Goal: Information Seeking & Learning: Check status

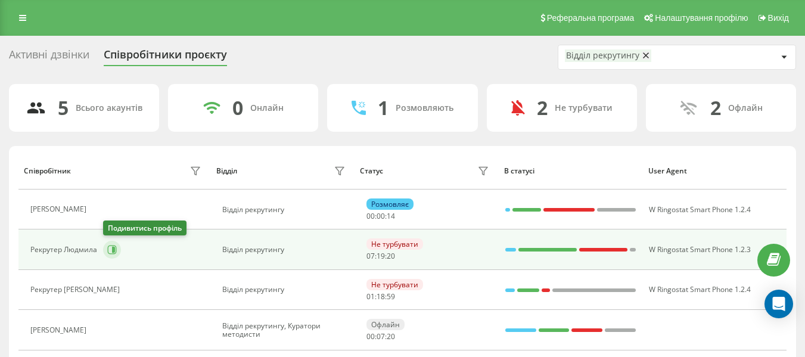
click at [106, 243] on button at bounding box center [112, 250] width 18 height 18
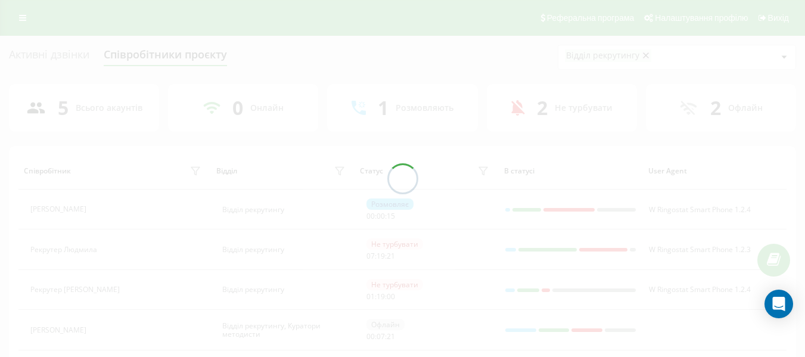
click at [110, 247] on div at bounding box center [402, 178] width 805 height 357
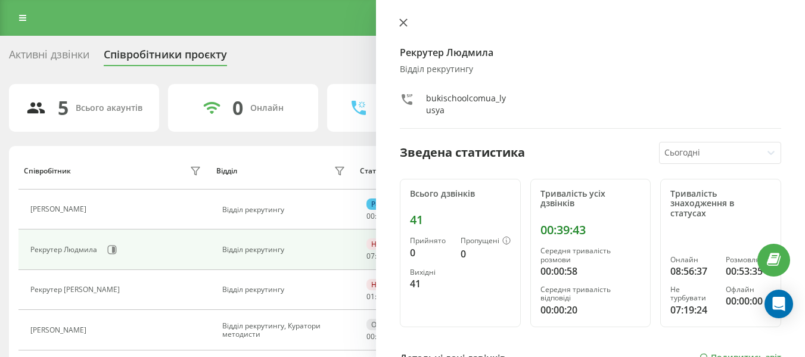
click at [398, 21] on button at bounding box center [402, 23] width 15 height 11
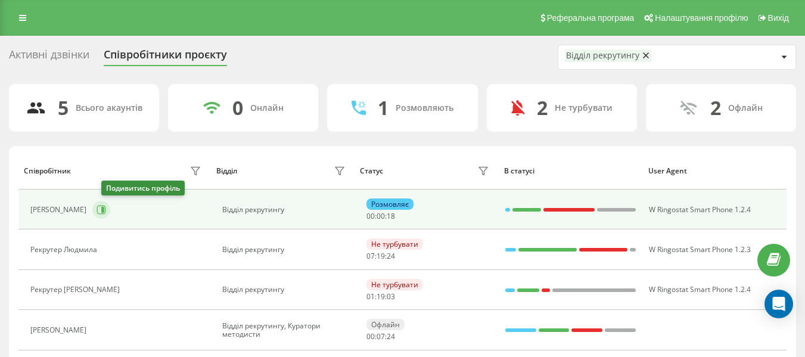
click at [106, 205] on icon at bounding box center [101, 209] width 9 height 9
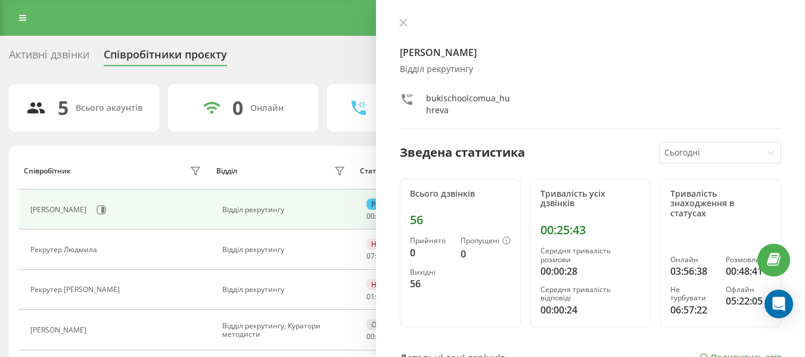
click at [408, 30] on div "Рекрутер [PERSON_NAME] Відділ рекрутингу bukischoolcomua_huhreva" at bounding box center [590, 73] width 381 height 111
click at [404, 25] on icon at bounding box center [403, 22] width 8 height 8
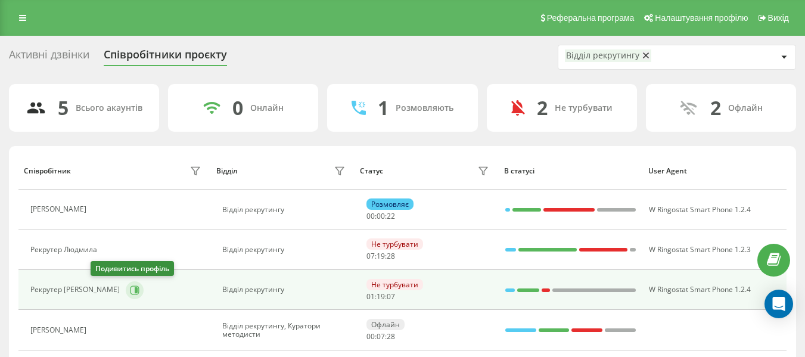
click at [130, 286] on icon at bounding box center [134, 289] width 9 height 9
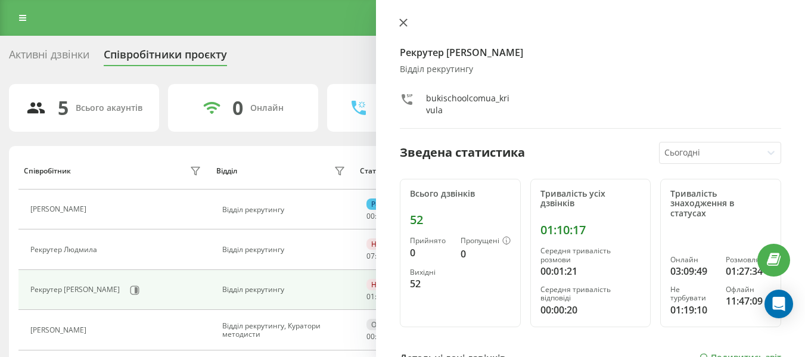
click at [405, 22] on icon at bounding box center [403, 22] width 8 height 8
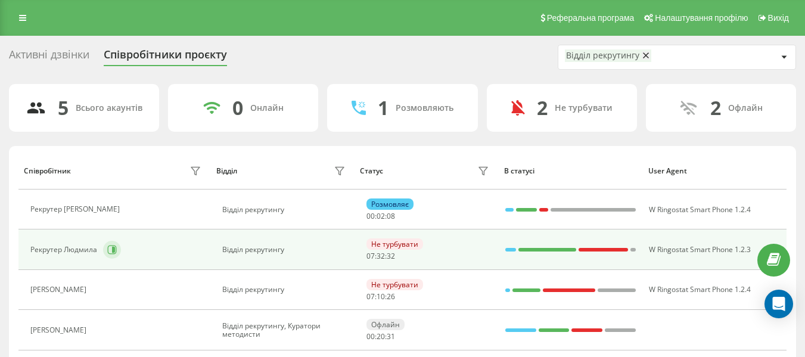
click at [108, 253] on icon at bounding box center [112, 249] width 9 height 9
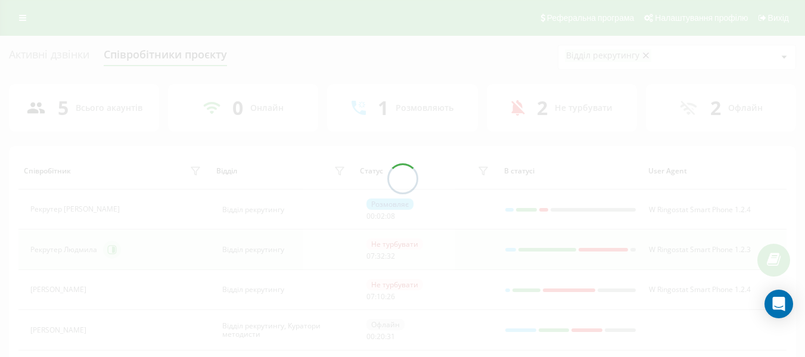
click at [108, 253] on div at bounding box center [402, 178] width 805 height 357
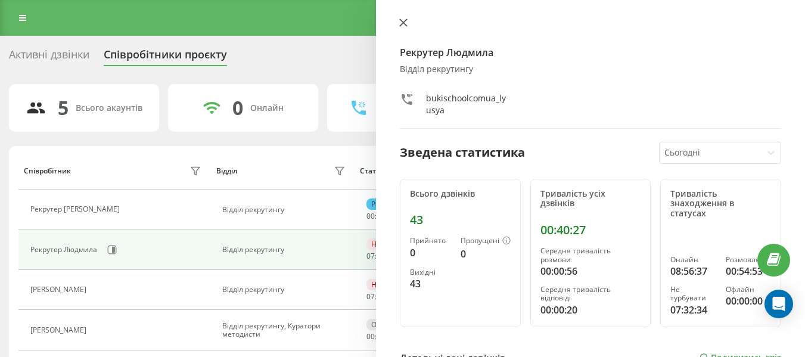
click at [397, 26] on button at bounding box center [402, 23] width 15 height 11
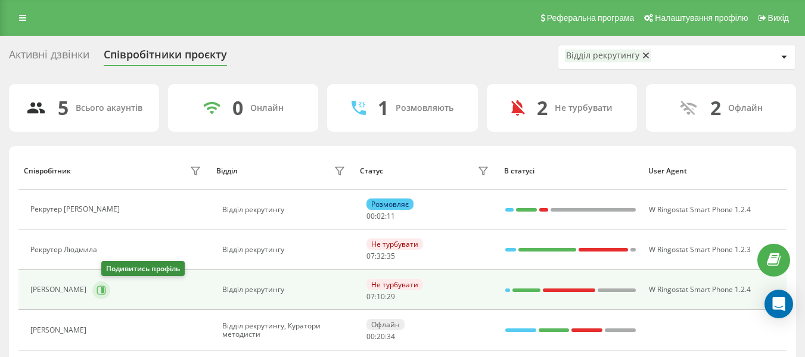
click at [108, 284] on button at bounding box center [101, 290] width 18 height 18
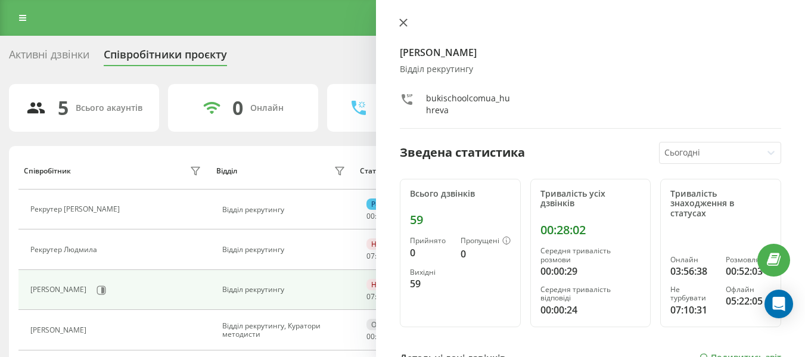
click at [401, 19] on icon at bounding box center [403, 22] width 8 height 8
